Goal: Information Seeking & Learning: Find specific fact

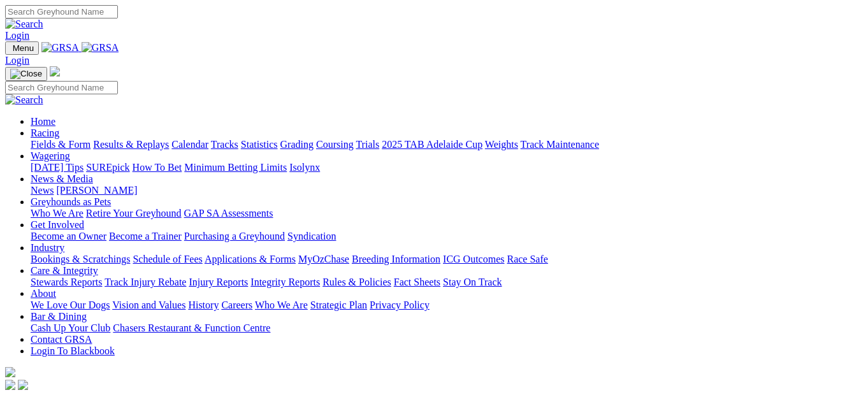
click at [33, 139] on link "Fields & Form" at bounding box center [61, 144] width 60 height 11
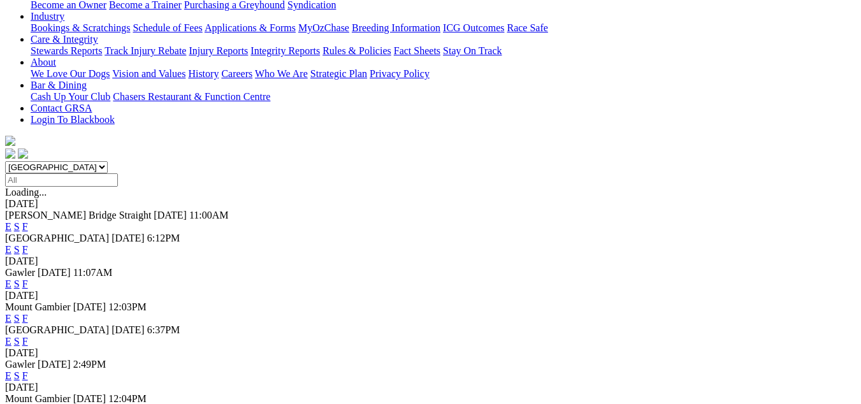
scroll to position [255, 0]
click at [28, 403] on link "F" at bounding box center [25, 409] width 6 height 11
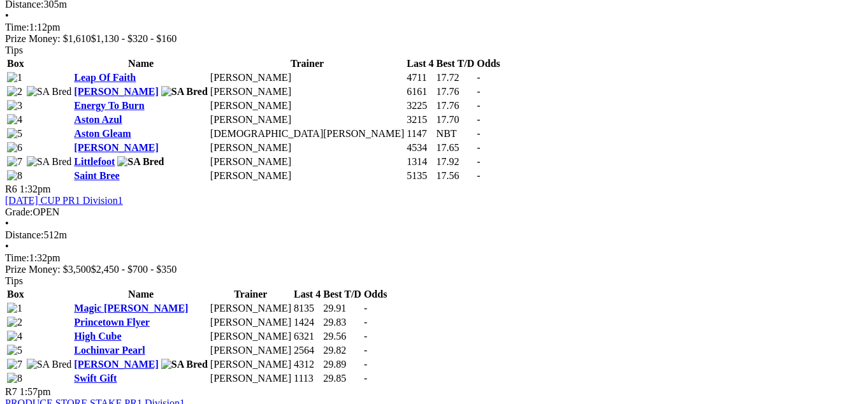
scroll to position [1530, 0]
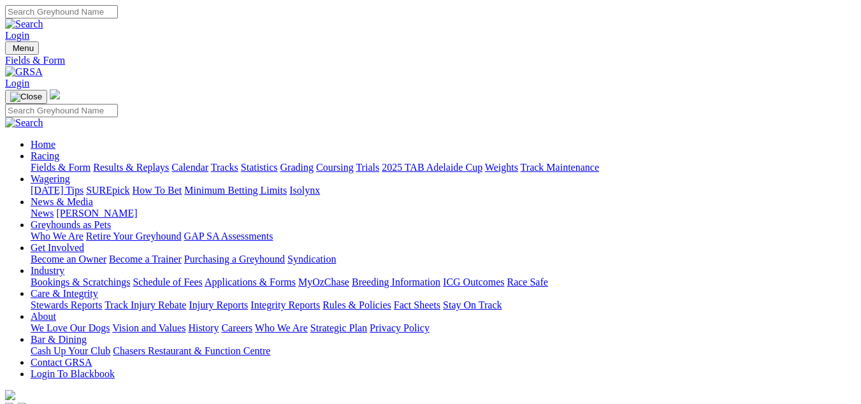
scroll to position [298, 0]
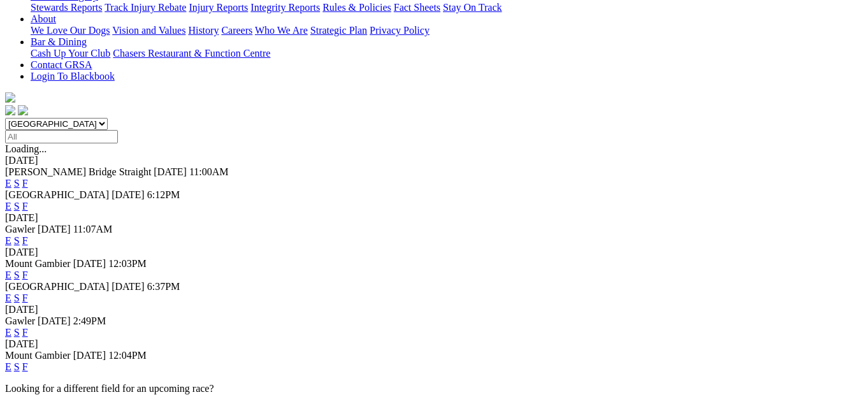
click at [28, 270] on link "F" at bounding box center [25, 275] width 6 height 11
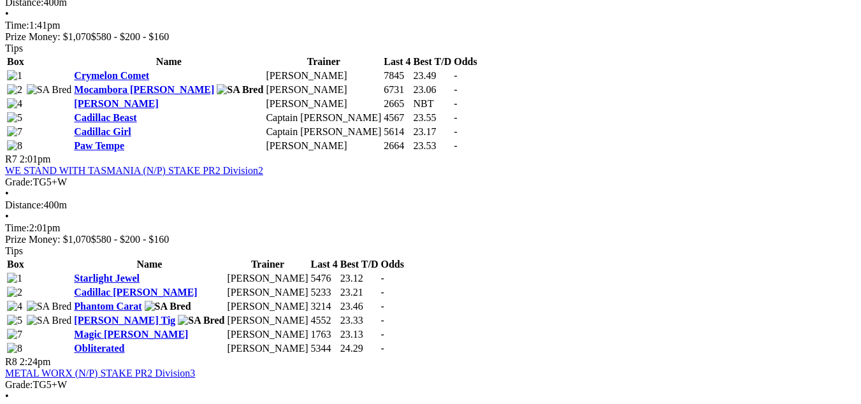
scroll to position [1785, 0]
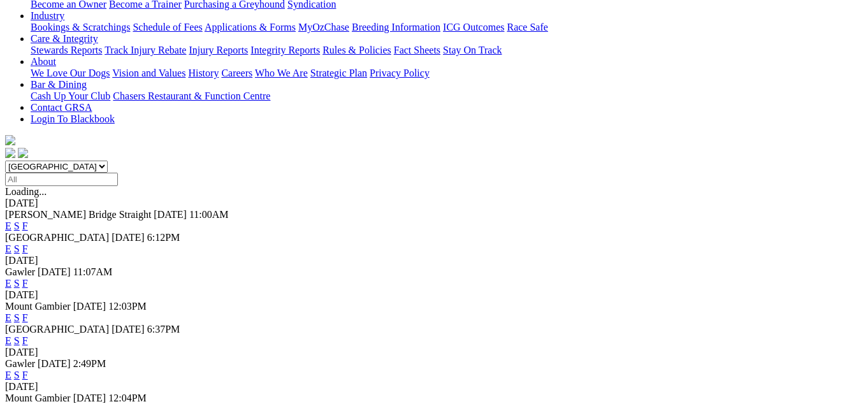
scroll to position [382, 0]
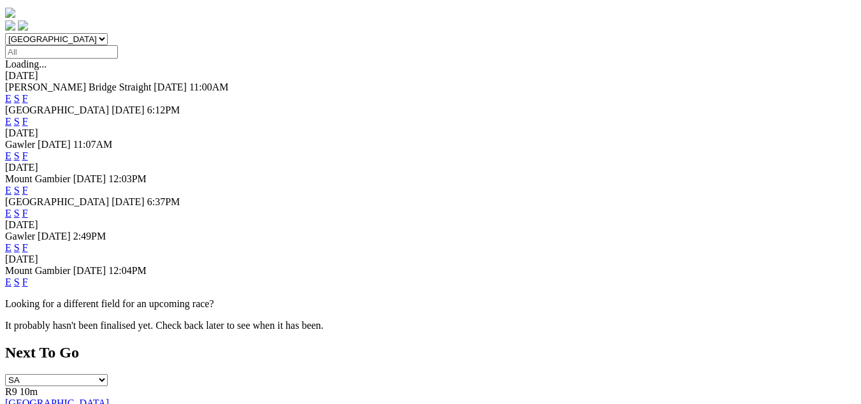
click at [28, 277] on link "F" at bounding box center [25, 282] width 6 height 11
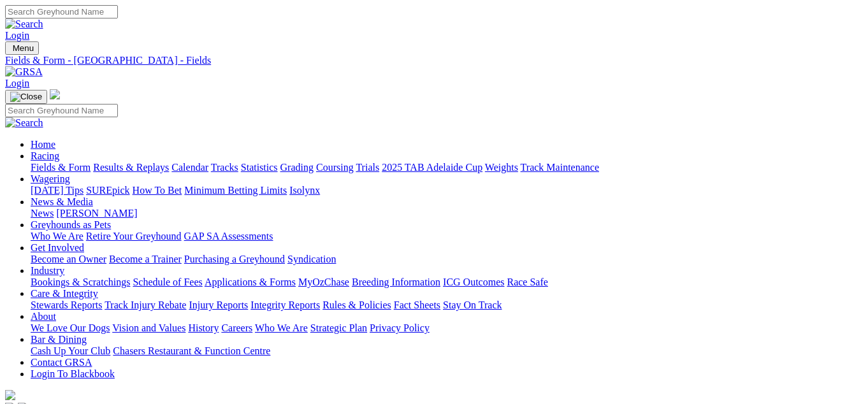
click at [32, 162] on link "Fields & Form" at bounding box center [61, 167] width 60 height 11
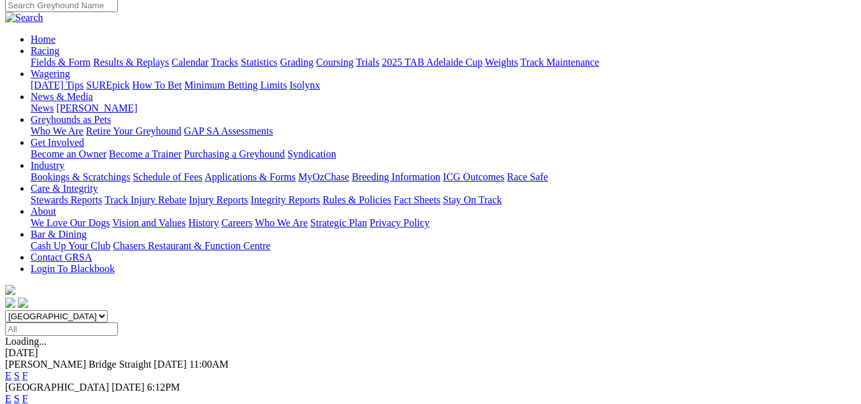
scroll to position [127, 0]
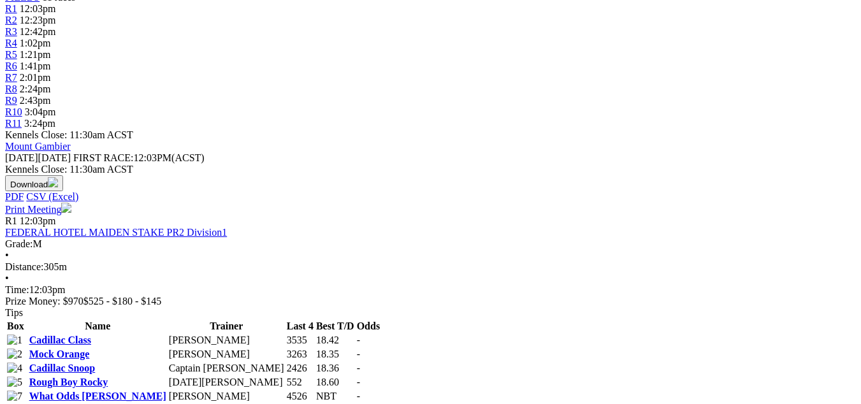
scroll to position [382, 0]
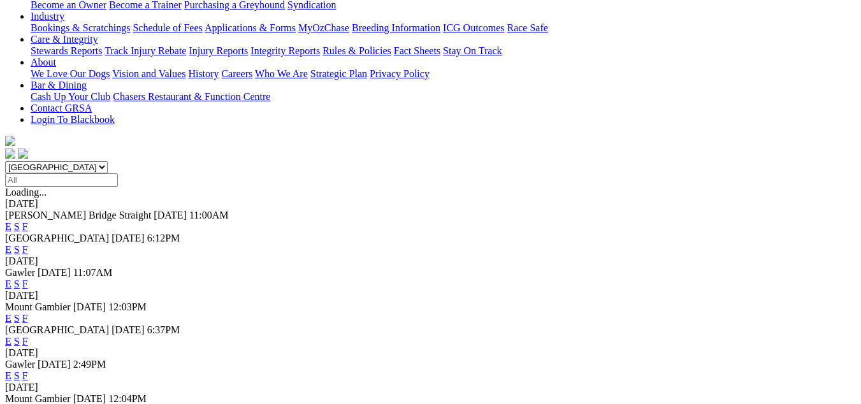
scroll to position [255, 0]
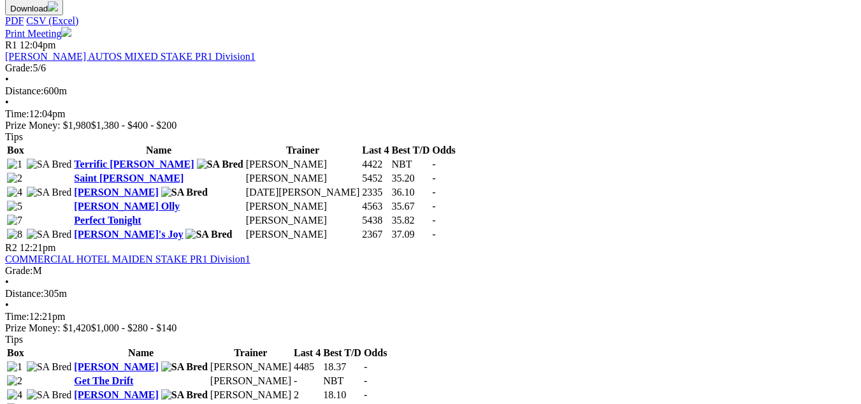
scroll to position [637, 0]
